Goal: Register for event/course

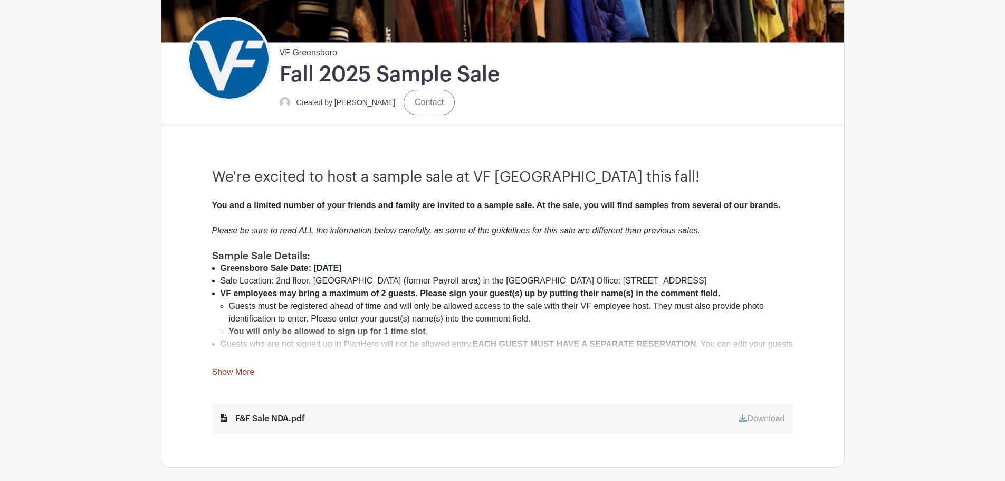
scroll to position [264, 0]
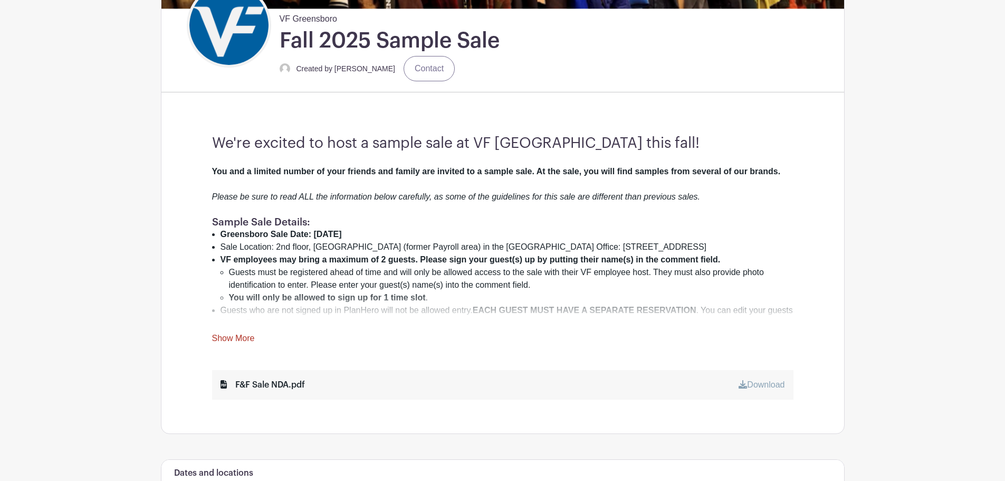
click at [242, 341] on link "Show More" at bounding box center [233, 339] width 43 height 13
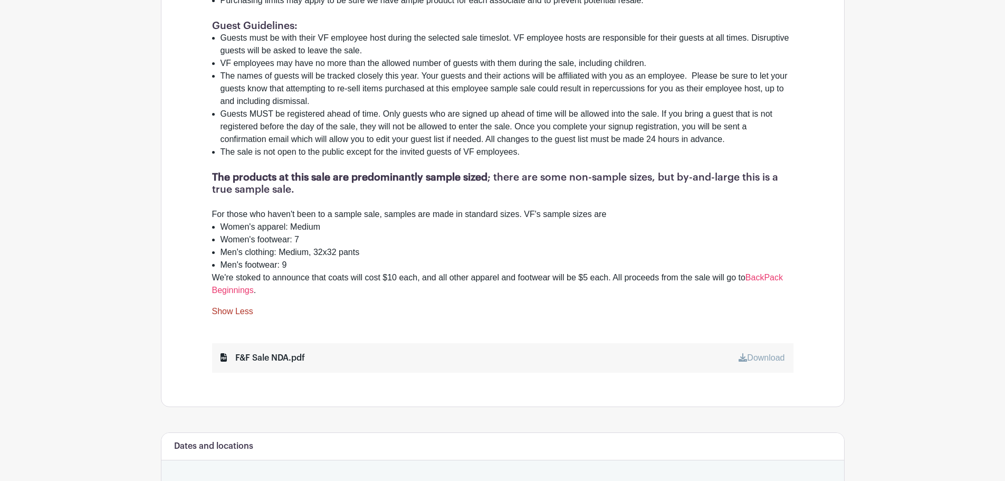
scroll to position [897, 0]
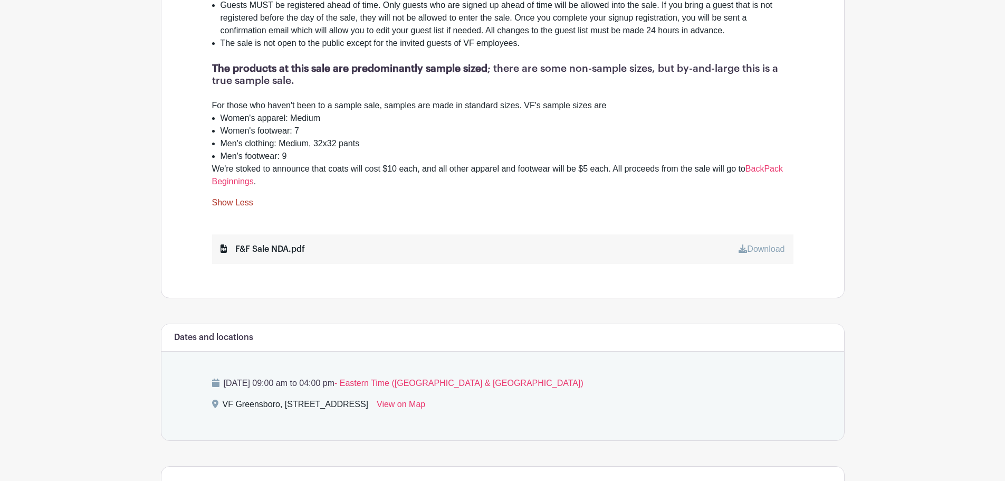
click at [761, 244] on link "Download" at bounding box center [762, 248] width 46 height 9
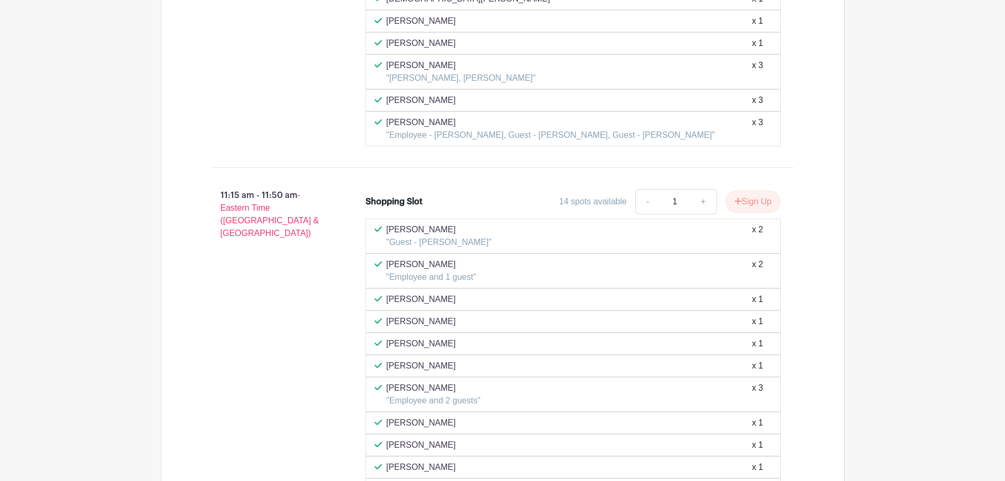
scroll to position [3219, 0]
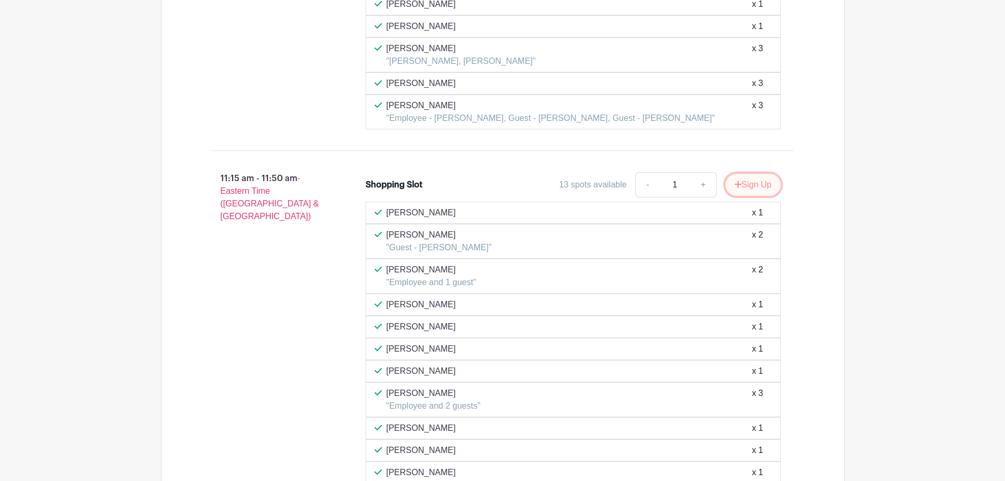
click at [757, 176] on button "Sign Up" at bounding box center [753, 185] width 55 height 22
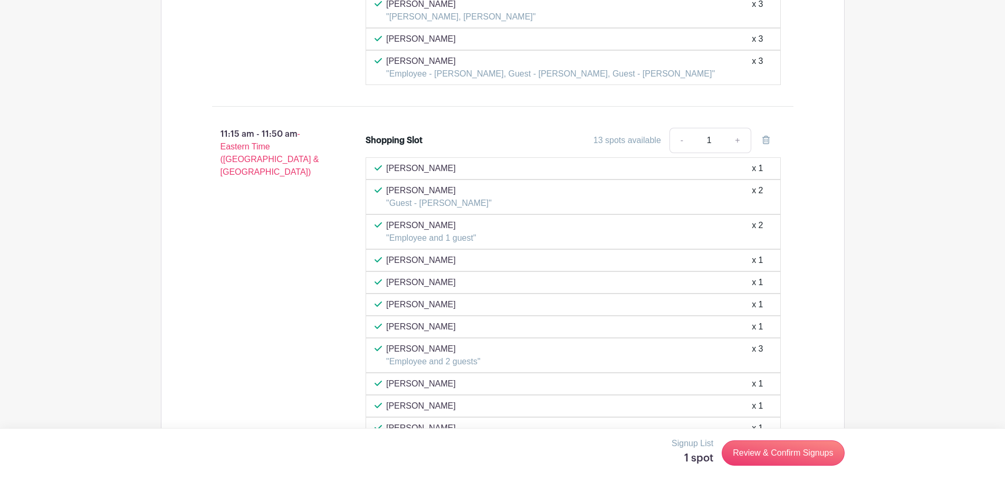
scroll to position [3324, 0]
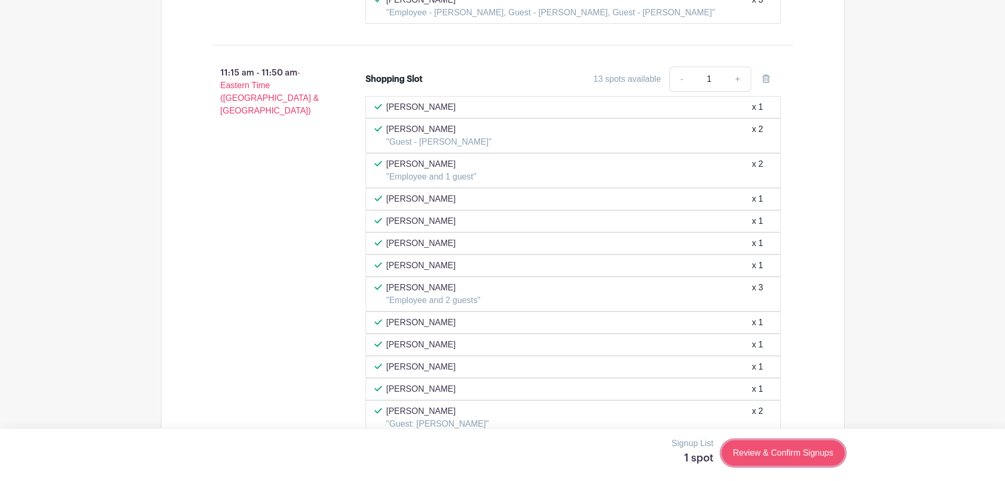
click at [787, 454] on link "Review & Confirm Signups" at bounding box center [783, 452] width 122 height 25
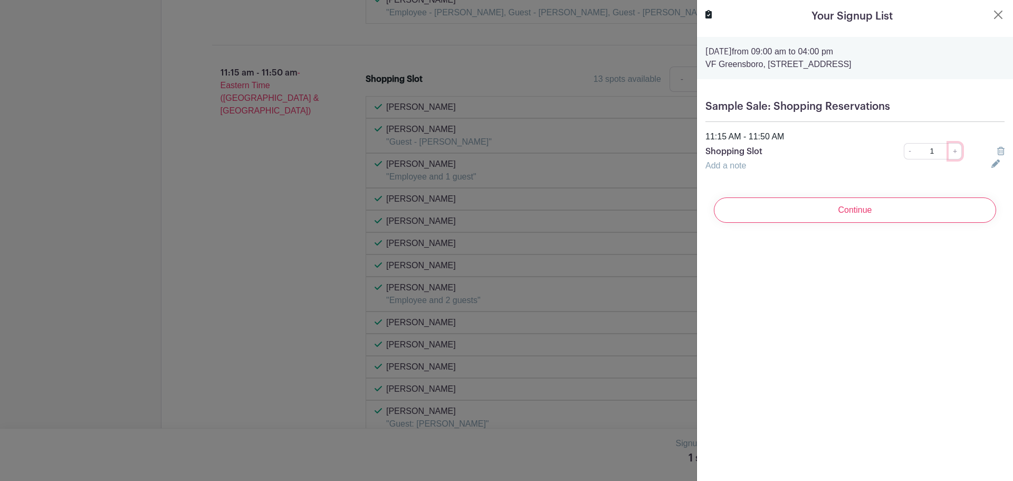
click at [951, 152] on link "+" at bounding box center [955, 151] width 13 height 16
type input "2"
click at [765, 169] on div "Add a note" at bounding box center [842, 165] width 286 height 13
click at [745, 165] on link "Add a note" at bounding box center [725, 165] width 41 height 9
click at [740, 174] on input "text" at bounding box center [841, 171] width 273 height 25
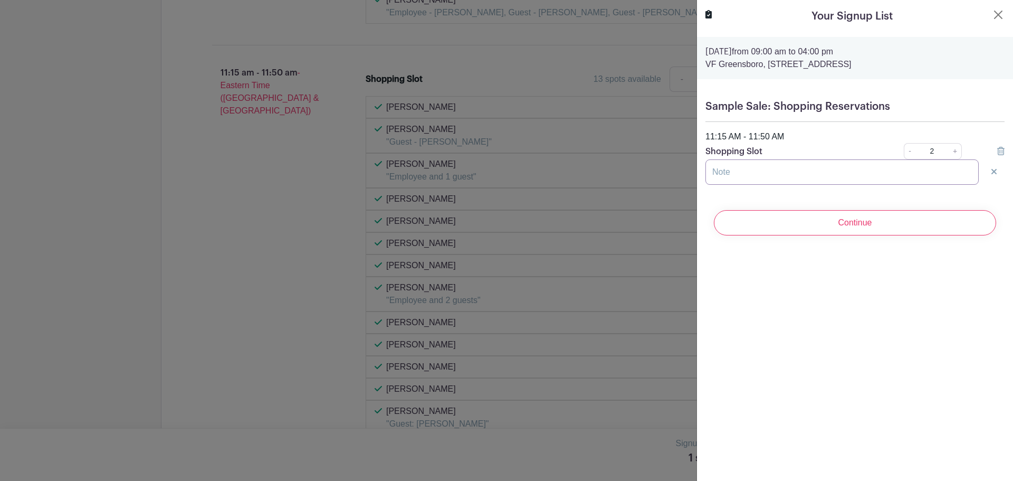
type input "W"
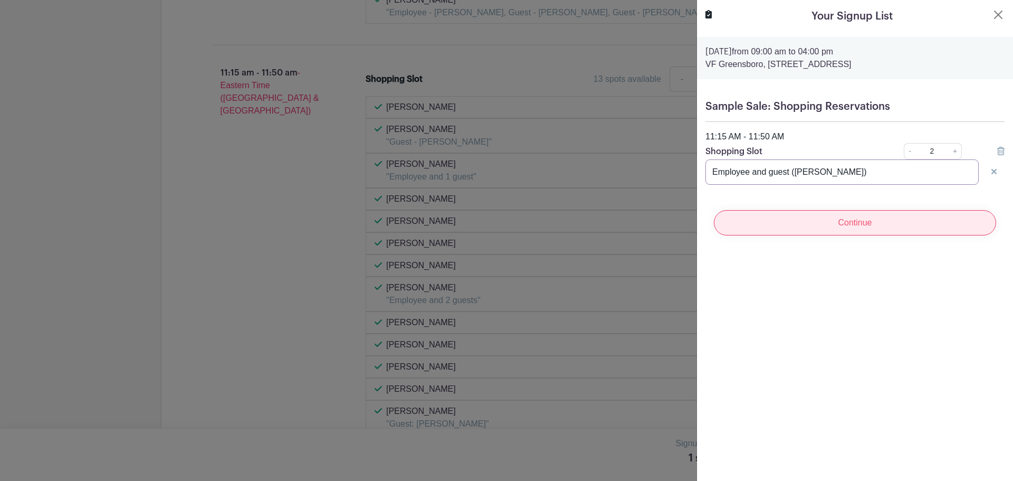
type input "Employee and guest ([PERSON_NAME])"
click at [831, 216] on input "Continue" at bounding box center [855, 222] width 282 height 25
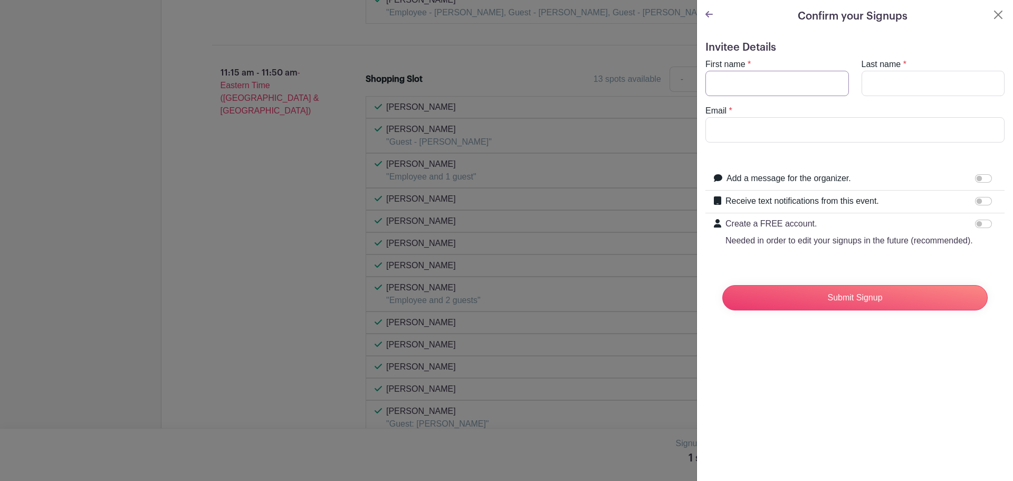
click at [755, 84] on input "First name" at bounding box center [777, 83] width 144 height 25
type input "[PERSON_NAME]"
type input "[EMAIL_ADDRESS][DOMAIN_NAME]"
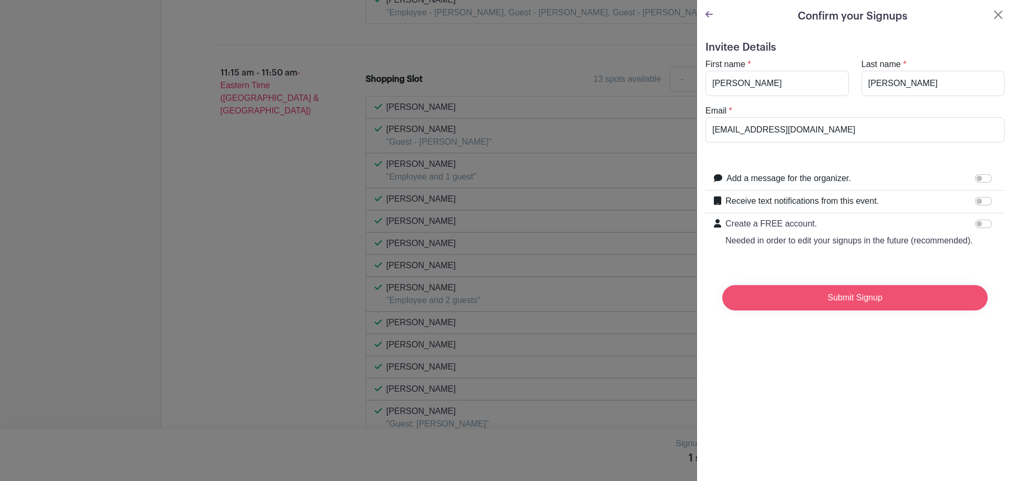
click at [873, 305] on input "Submit Signup" at bounding box center [854, 297] width 265 height 25
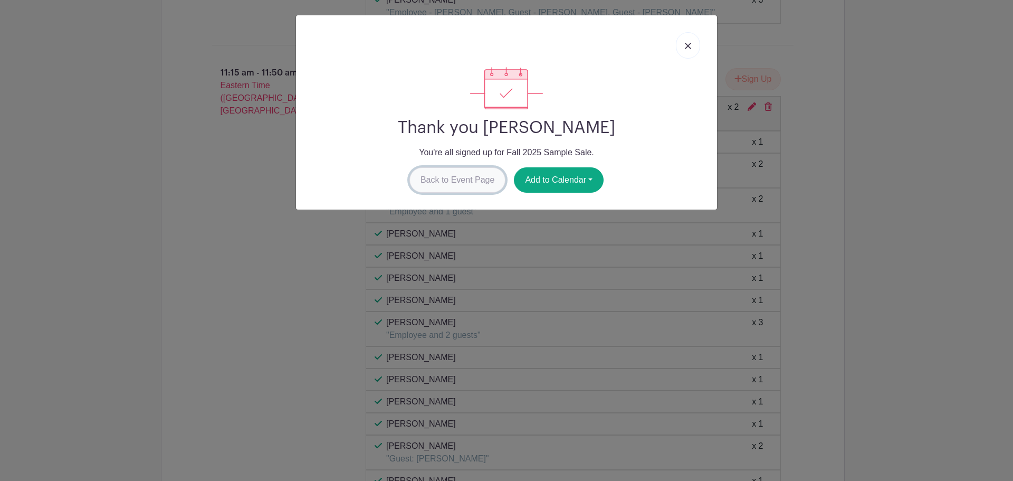
click at [465, 185] on link "Back to Event Page" at bounding box center [457, 179] width 97 height 25
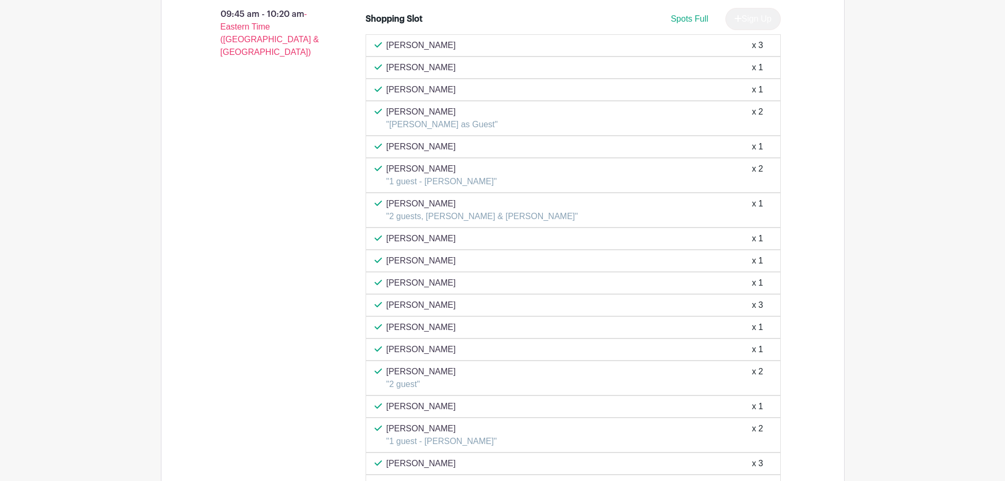
scroll to position [2079, 0]
